Goal: Task Accomplishment & Management: Manage account settings

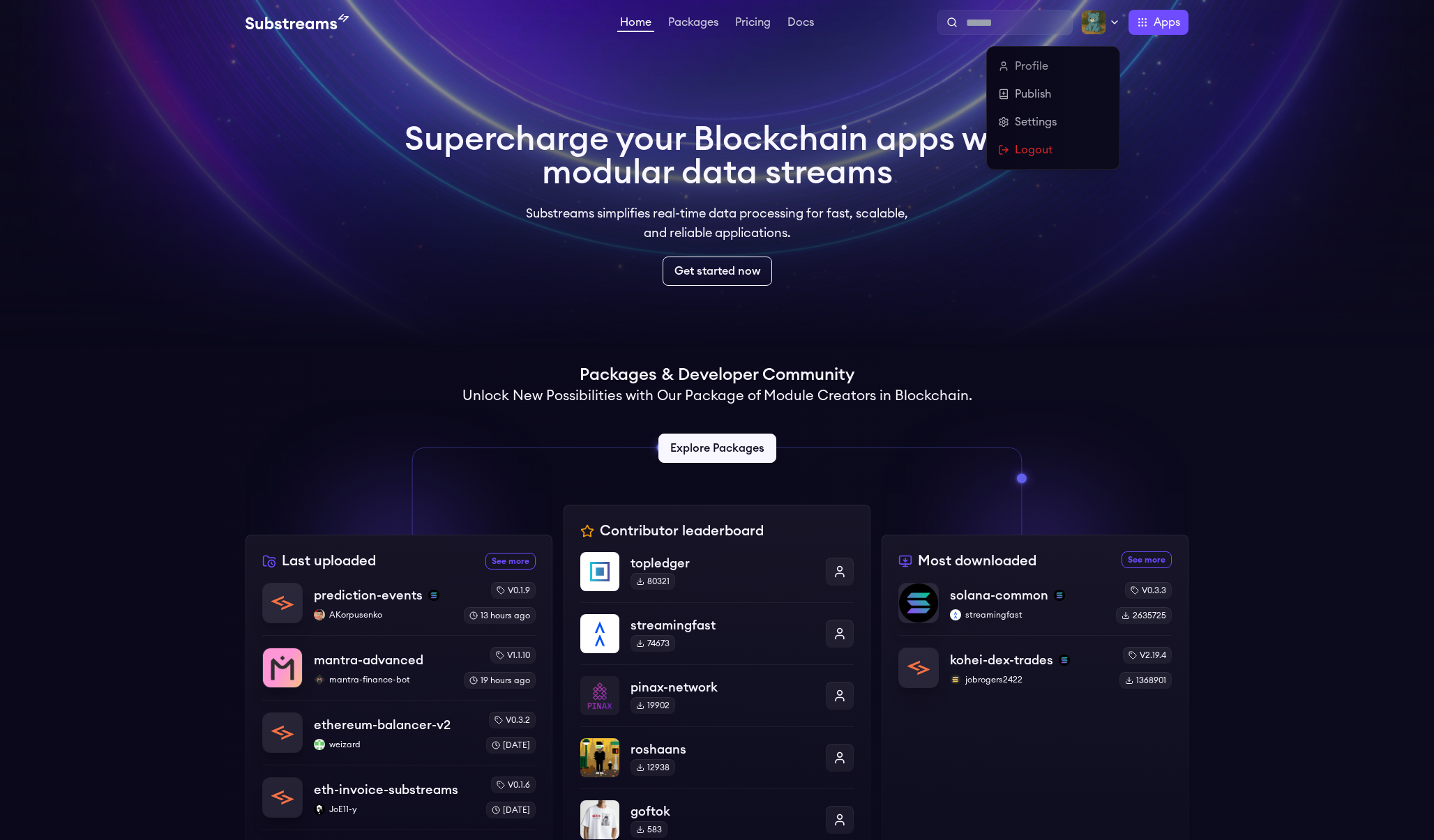
click at [1112, 27] on icon at bounding box center [1115, 23] width 11 height 11
click at [1044, 125] on link "Settings" at bounding box center [1053, 122] width 110 height 17
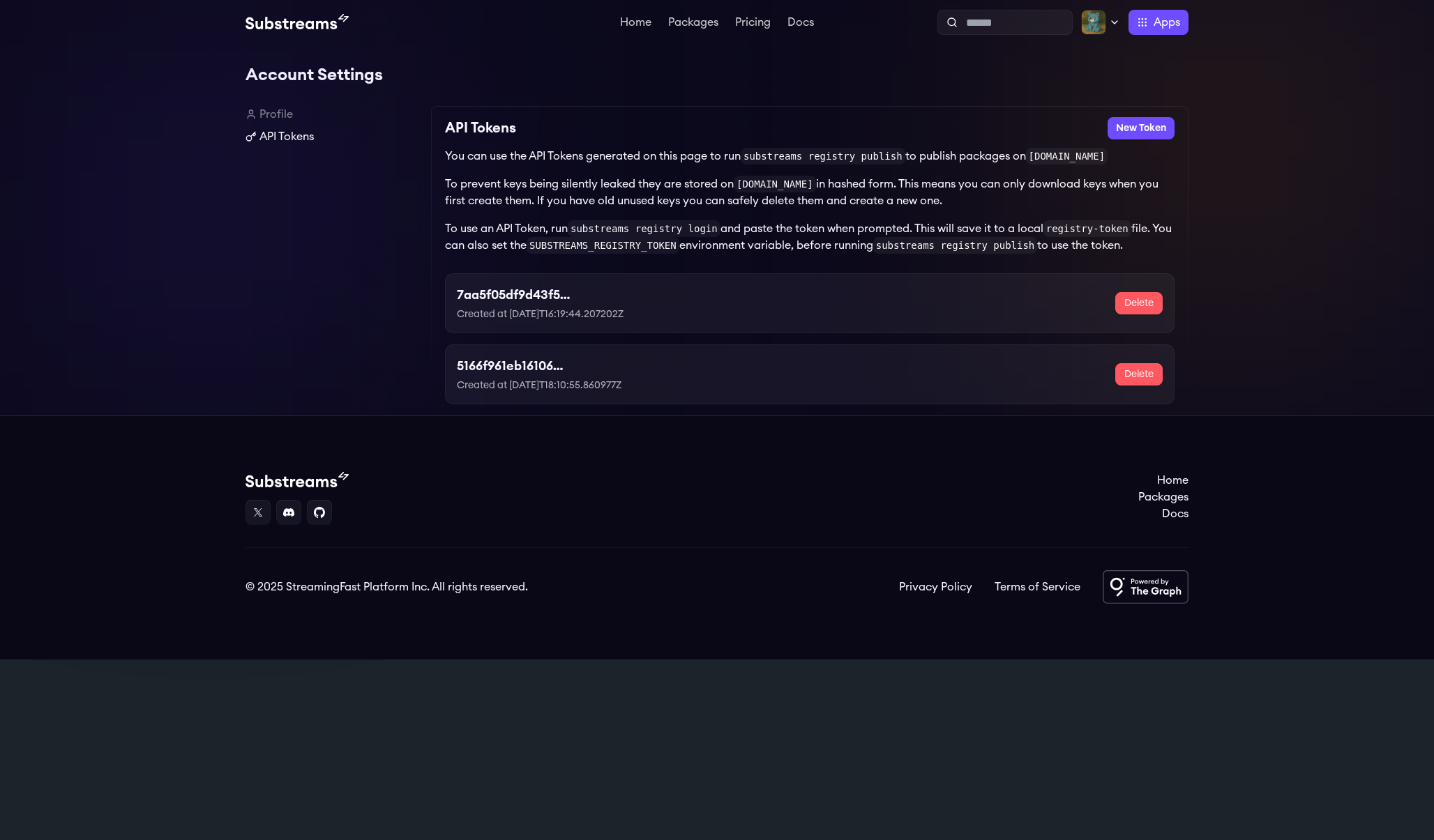
click at [301, 138] on link "API Tokens" at bounding box center [333, 136] width 175 height 17
click at [536, 296] on h3 "7aa5f05df9d43f5b4d30f81bba464e0e" at bounding box center [570, 295] width 227 height 19
click at [592, 250] on code "SUBSTREAMS_REGISTRY_TOKEN" at bounding box center [603, 246] width 153 height 17
click at [280, 119] on link "Profile" at bounding box center [333, 114] width 175 height 17
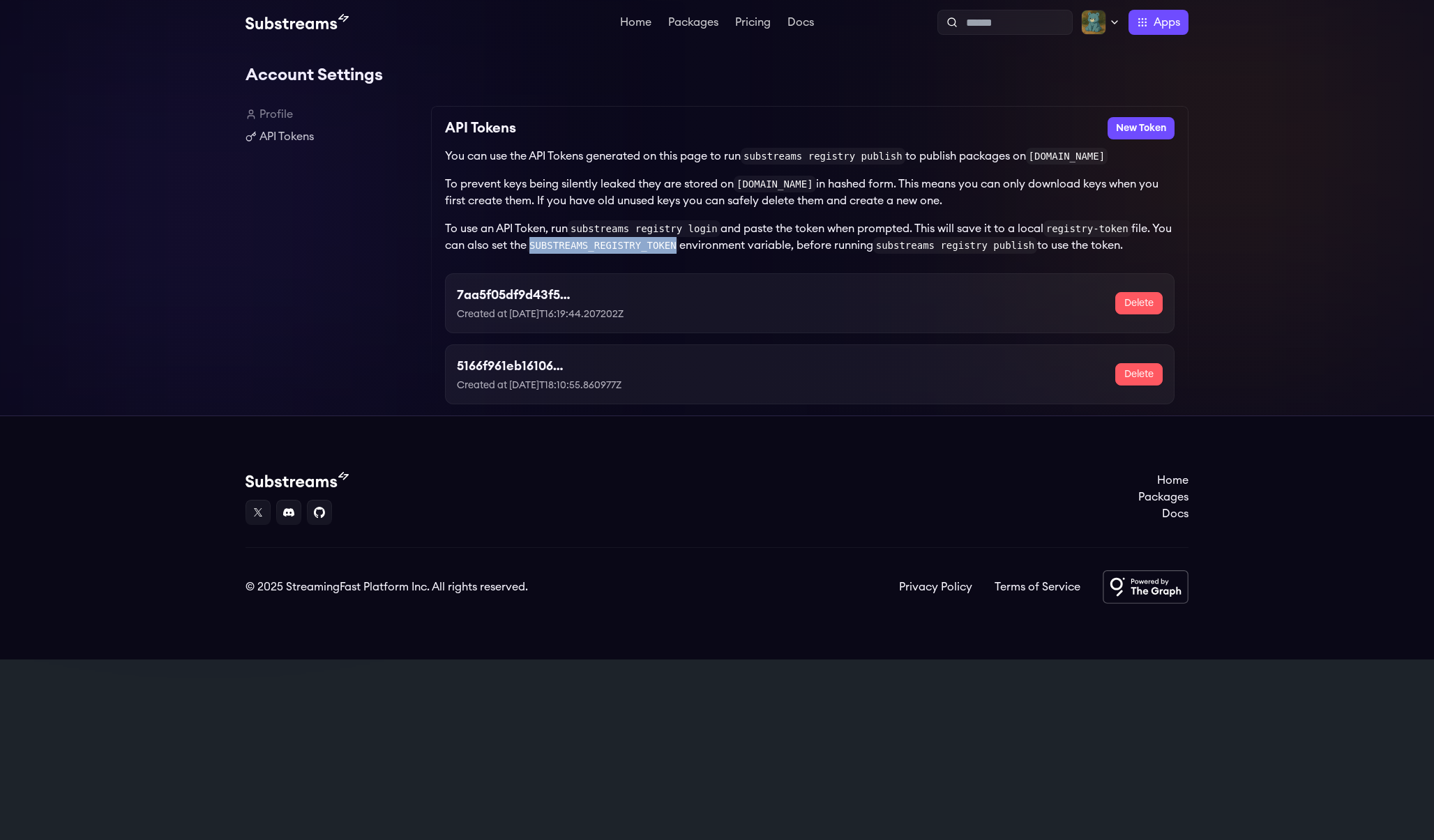
click at [279, 116] on link "Profile" at bounding box center [333, 114] width 175 height 17
click at [1150, 34] on div "Home Packages Pricing Docs Home Packages Pricing Docs Profile Publish Settings …" at bounding box center [717, 22] width 1434 height 44
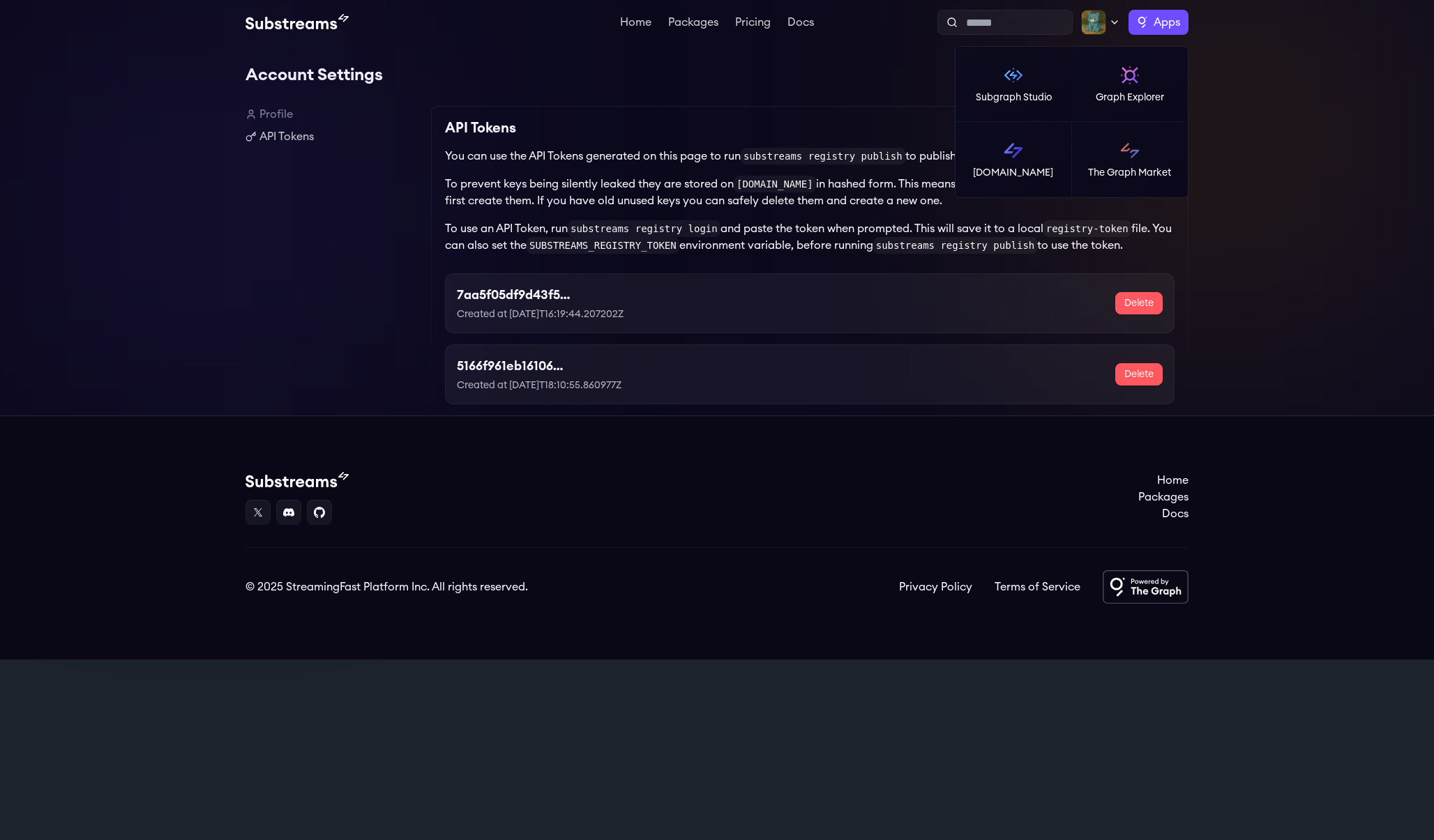
click at [1149, 18] on label "Apps" at bounding box center [1159, 22] width 60 height 25
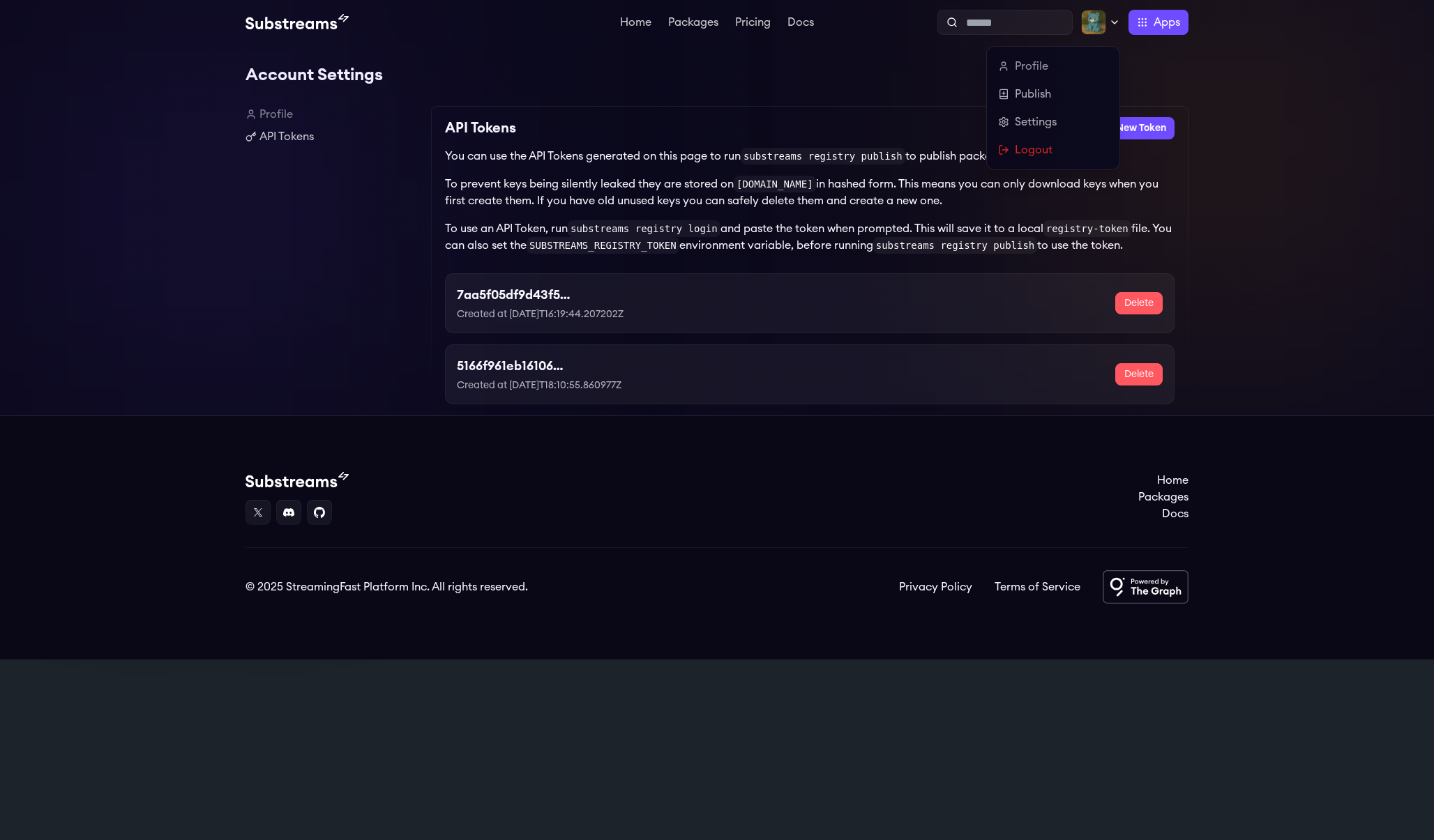
click at [1103, 26] on img at bounding box center [1093, 22] width 25 height 25
click at [1040, 124] on link "Settings" at bounding box center [1053, 122] width 110 height 17
click at [1106, 19] on div at bounding box center [1100, 22] width 39 height 25
click at [1043, 84] on div "Profile Publish Settings Logout" at bounding box center [1053, 108] width 132 height 123
click at [1043, 94] on link "Publish" at bounding box center [1053, 94] width 110 height 17
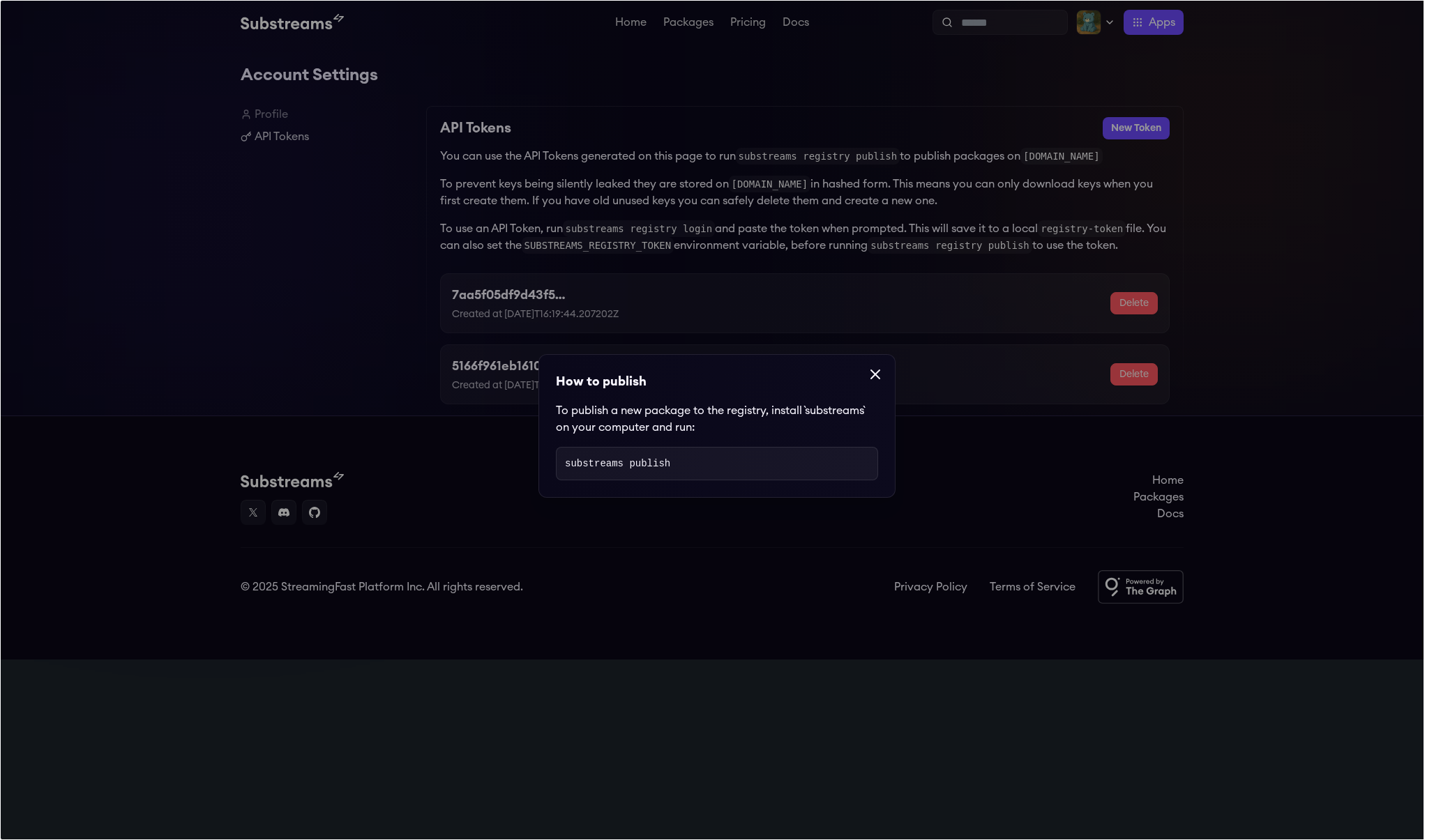
click at [1043, 94] on dialog "How to publish To publish a new package to the registry, install `substreams` o…" at bounding box center [717, 420] width 1434 height 840
click at [877, 377] on icon at bounding box center [875, 374] width 17 height 17
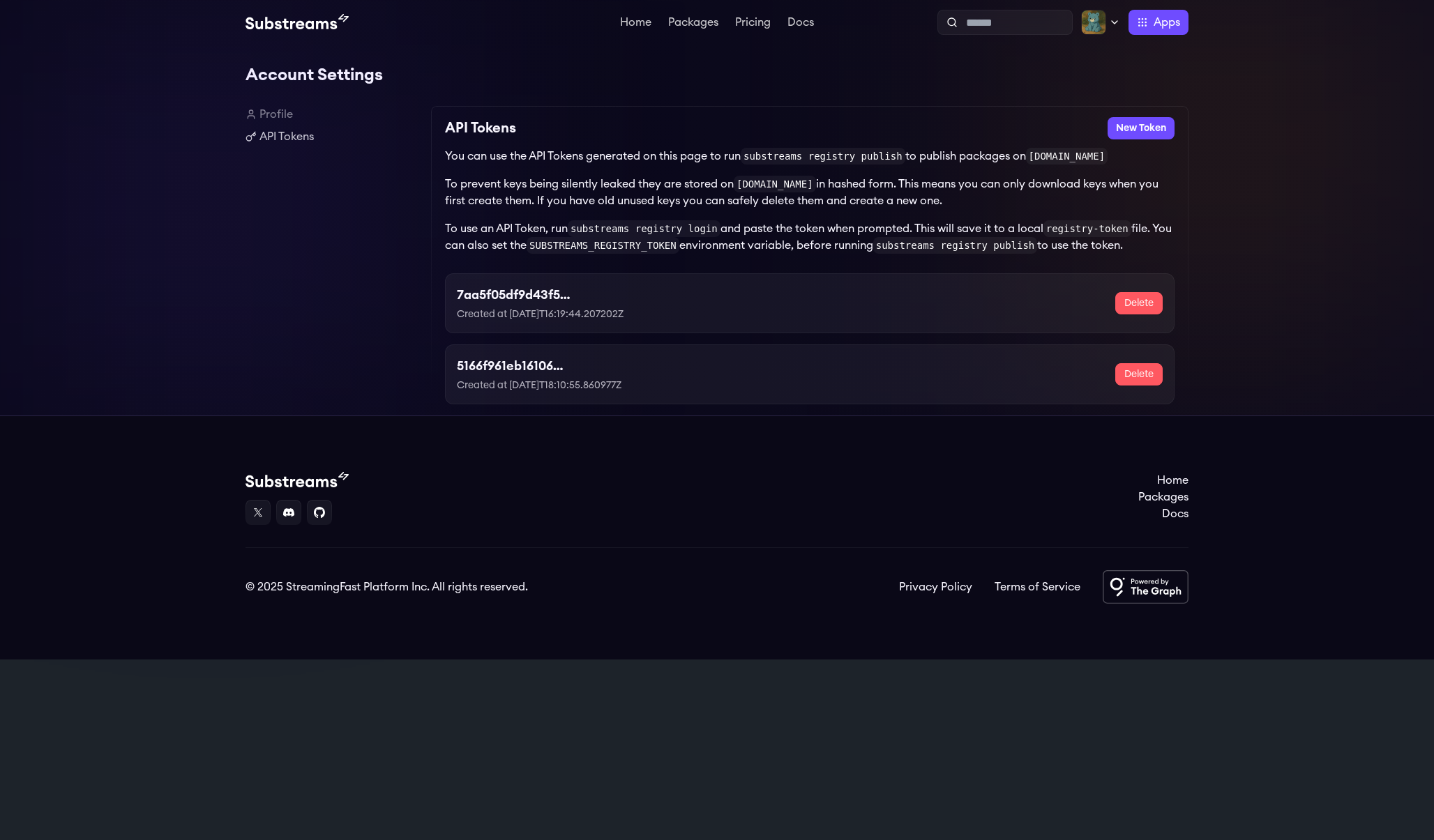
click at [613, 328] on div "7aa5f05df9d43f5b4d30f81bba464e0e Created at 2025-01-30T16:19:44.207202Z Delete" at bounding box center [810, 303] width 730 height 60
click at [549, 308] on div "7aa5f05df9d43f5b4d30f81bba464e0e Created at 2025-01-30T16:19:44.207202Z" at bounding box center [570, 303] width 227 height 36
click at [549, 294] on h3 "7aa5f05df9d43f5b4d30f81bba464e0e" at bounding box center [570, 295] width 227 height 19
click at [520, 368] on h3 "5166f961eb16106e6f497e0b616bb8cb" at bounding box center [565, 366] width 217 height 19
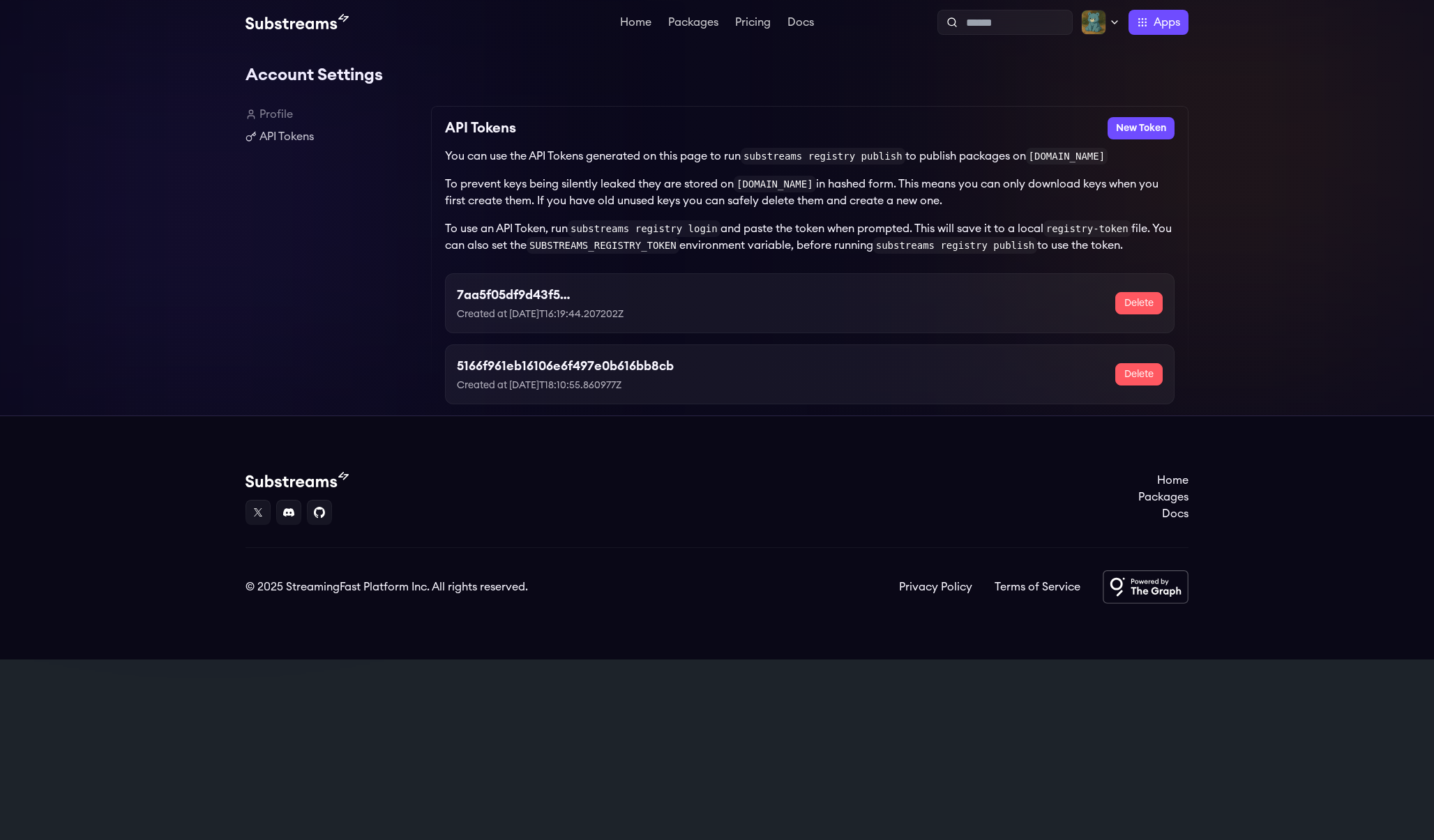
click at [520, 368] on h3 "5166f961eb16106e6f497e0b616bb8cb" at bounding box center [565, 366] width 217 height 19
copy h3 "5166f961eb16106e6f497e0b616bb8cb"
click at [554, 237] on p "To use an API Token, run substreams registry login and paste the token when pro…" at bounding box center [810, 237] width 730 height 33
drag, startPoint x: 578, startPoint y: 232, endPoint x: 724, endPoint y: 236, distance: 146.1
click at [721, 236] on code "substreams registry login" at bounding box center [644, 229] width 153 height 17
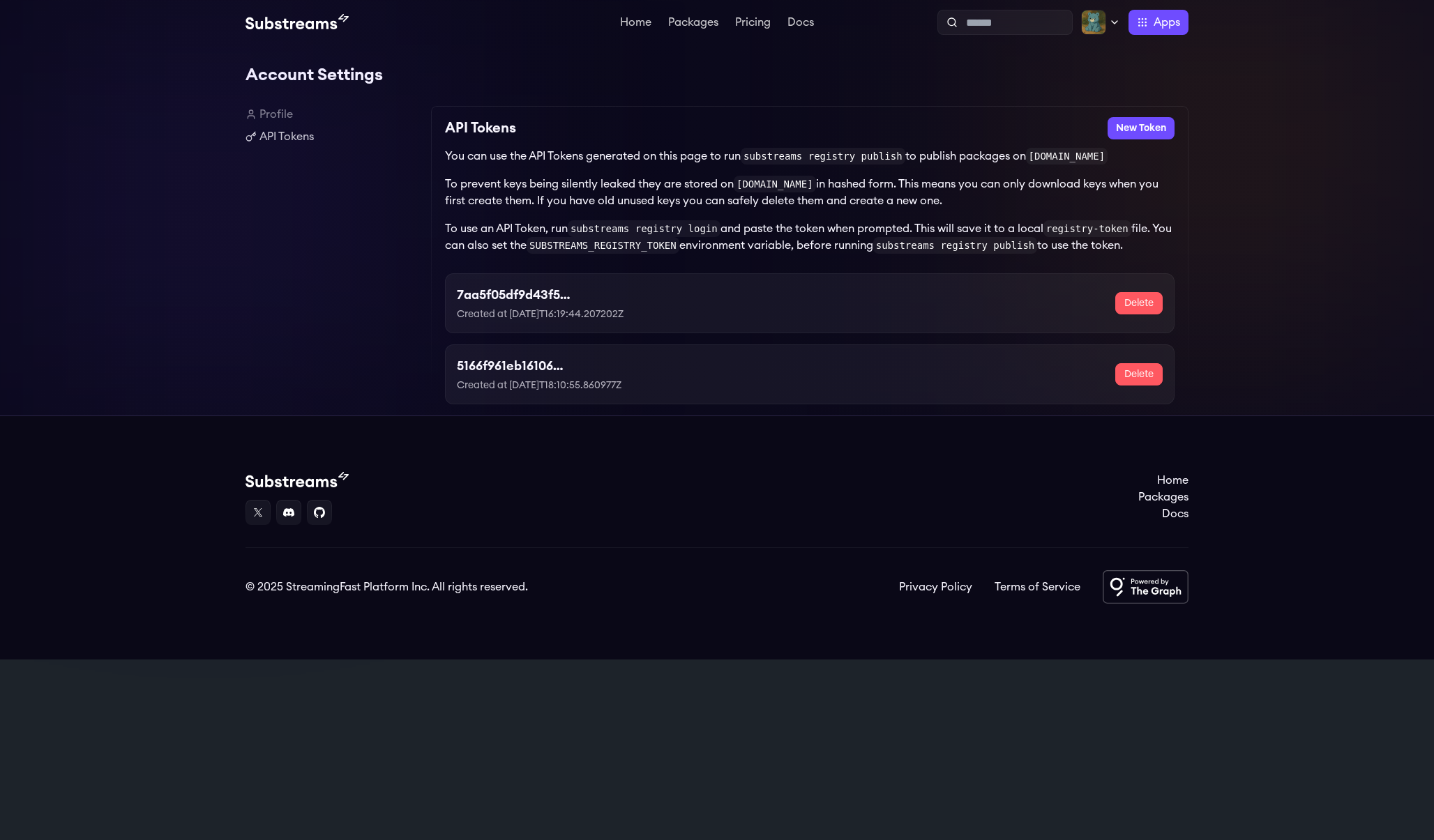
copy p "substreams registry login"
click at [487, 367] on h3 "5166f961eb16106e6f497e0b616bb8cb" at bounding box center [565, 366] width 217 height 19
copy h3 "5166f961eb16106e6f497e0b616bb8cb"
click at [490, 368] on h3 "5166f961eb16106e6f497e0b616bb8cb" at bounding box center [565, 366] width 217 height 19
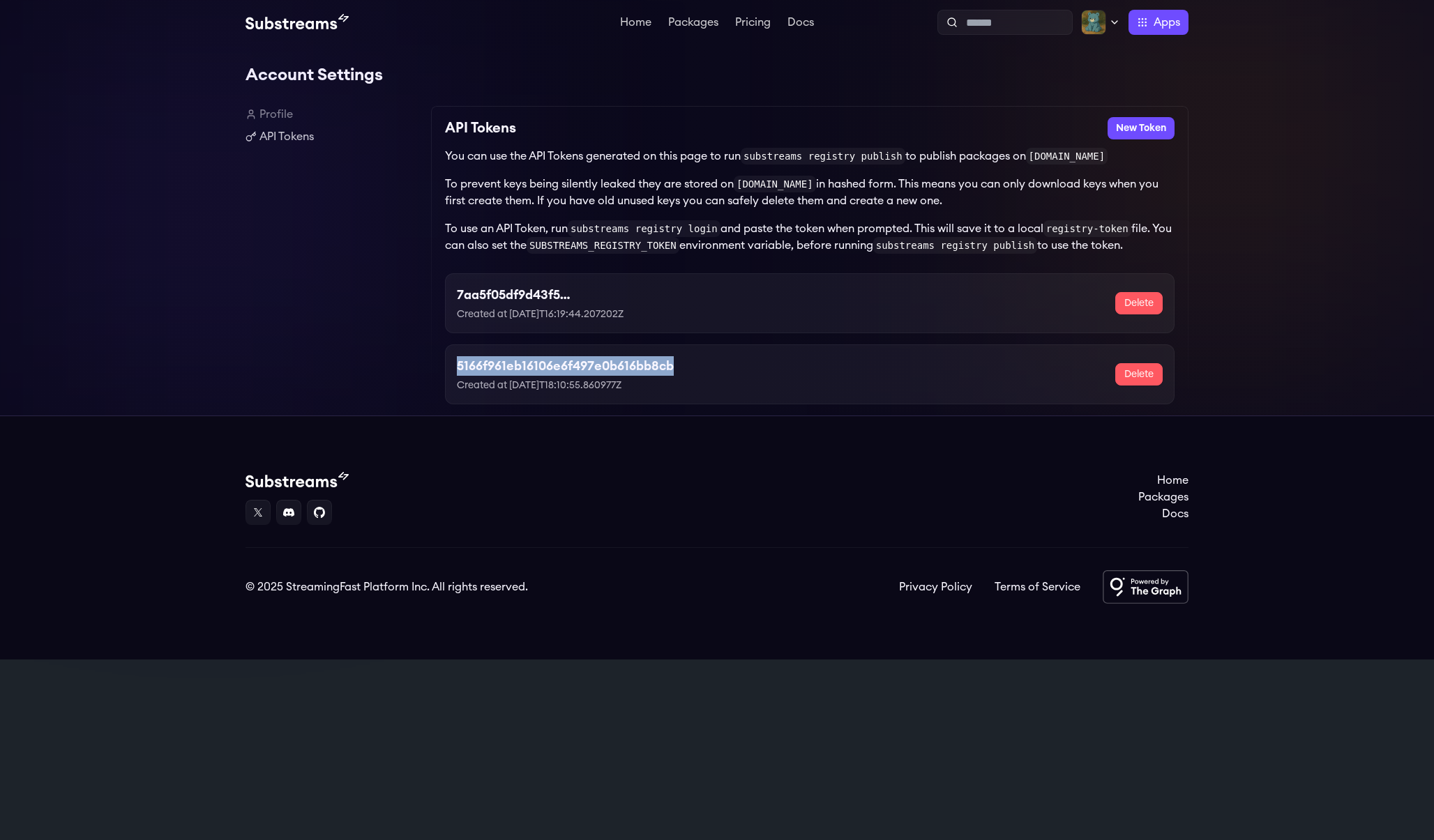
click at [490, 368] on h3 "5166f961eb16106e6f497e0b616bb8cb" at bounding box center [565, 366] width 217 height 19
copy h3 "5166f961eb16106e6f497e0b616bb8cb"
